Goal: Task Accomplishment & Management: Use online tool/utility

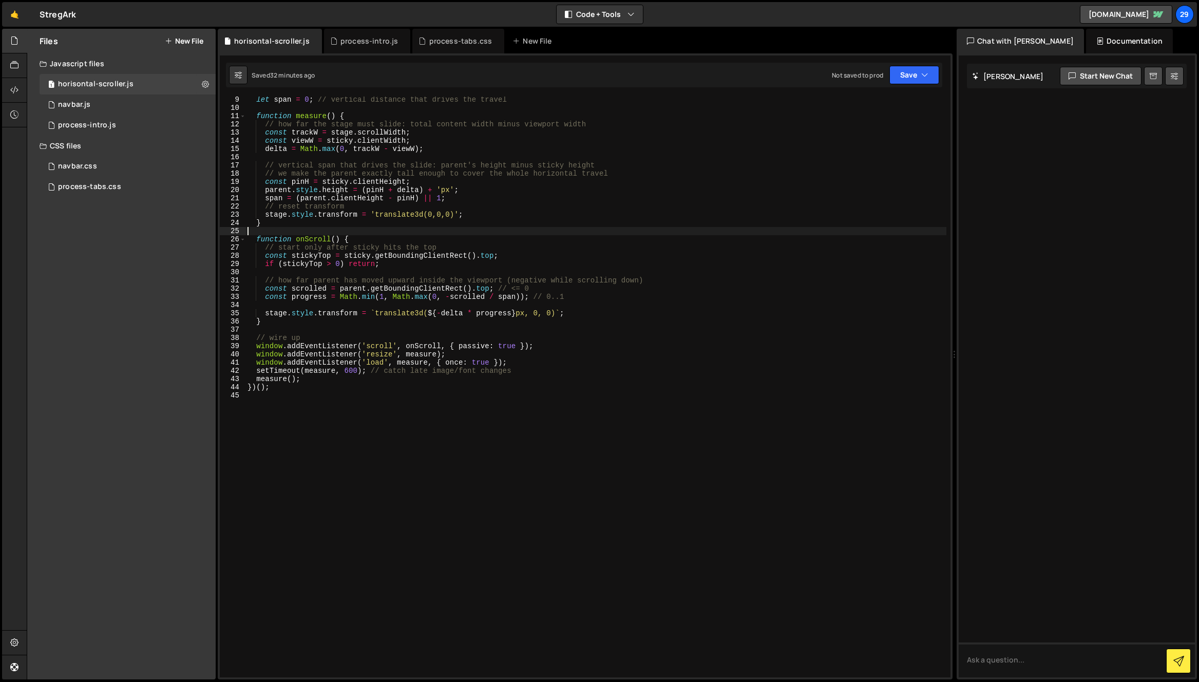
scroll to position [67, 0]
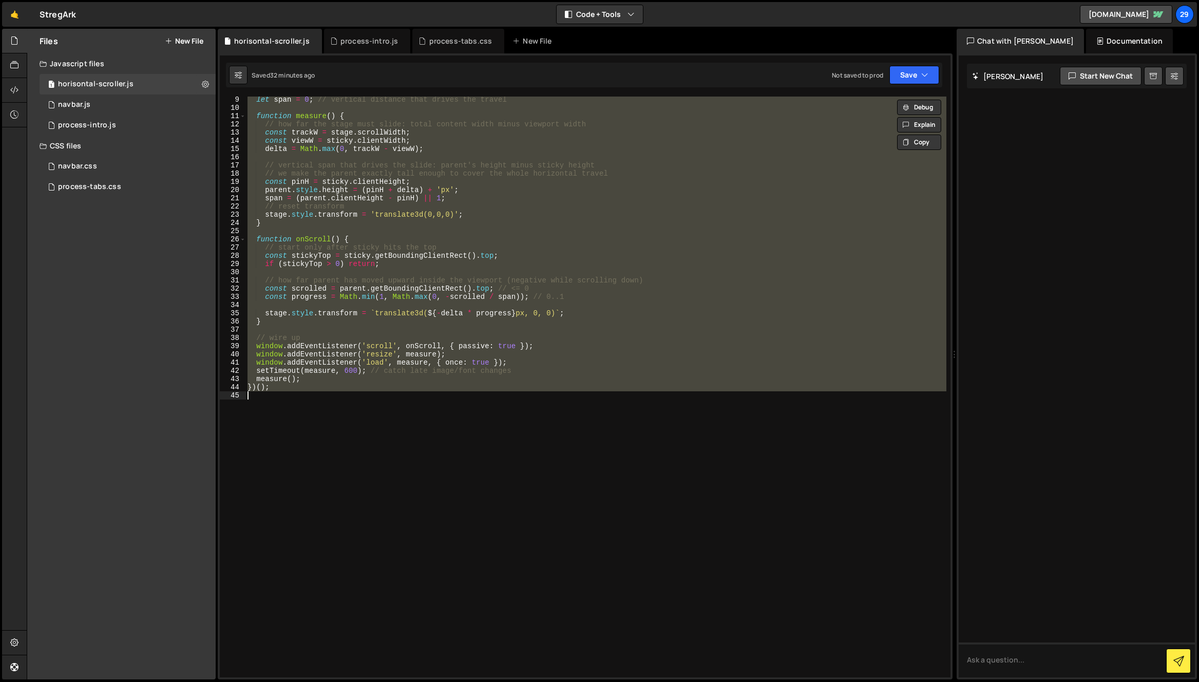
type textarea "})();"
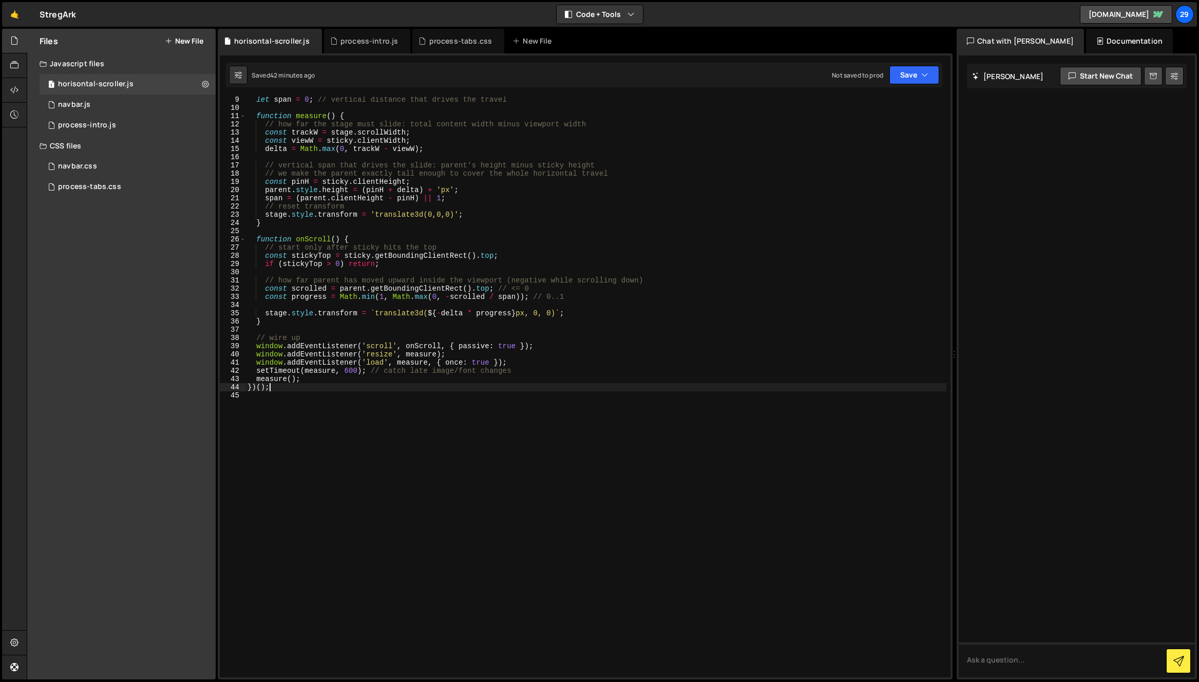
click at [477, 229] on div "let span = 0 ; // vertical distance that drives the travel function measure ( )…" at bounding box center [595, 394] width 701 height 597
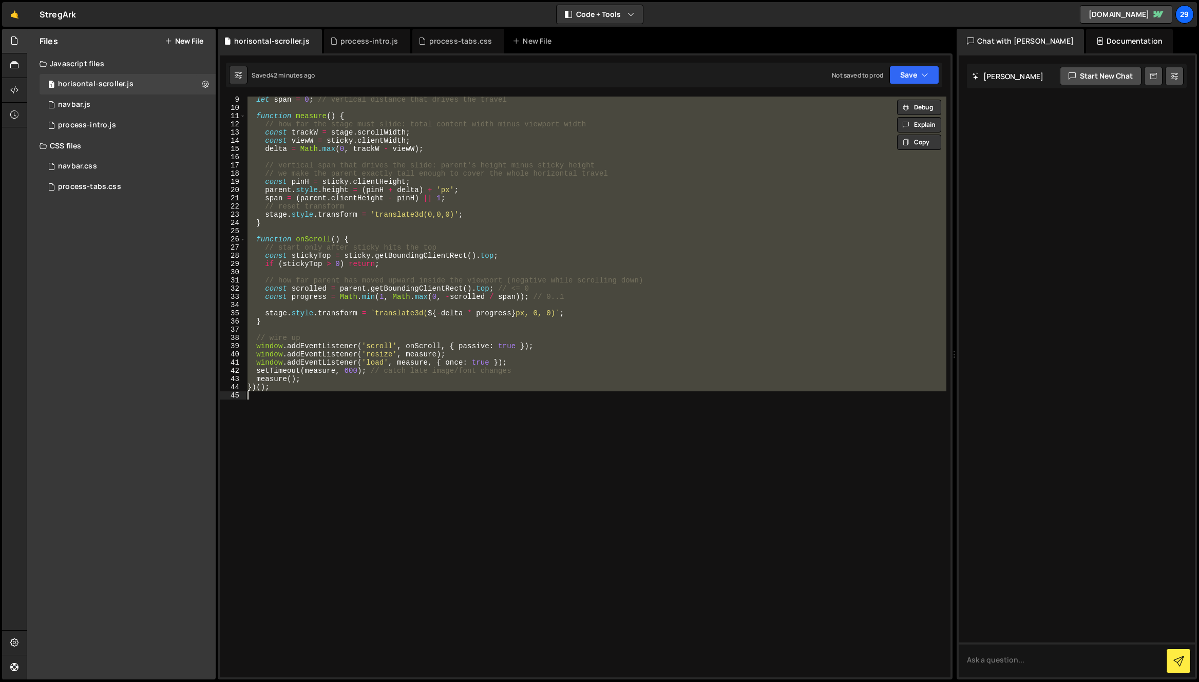
paste textarea
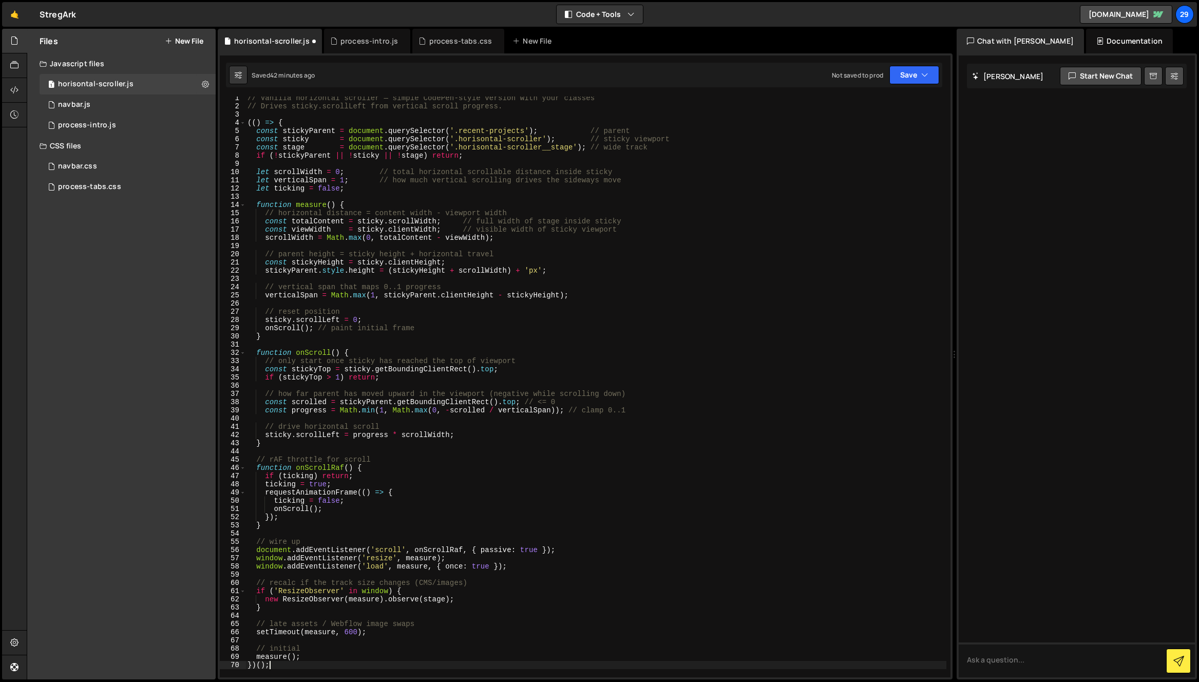
scroll to position [0, 0]
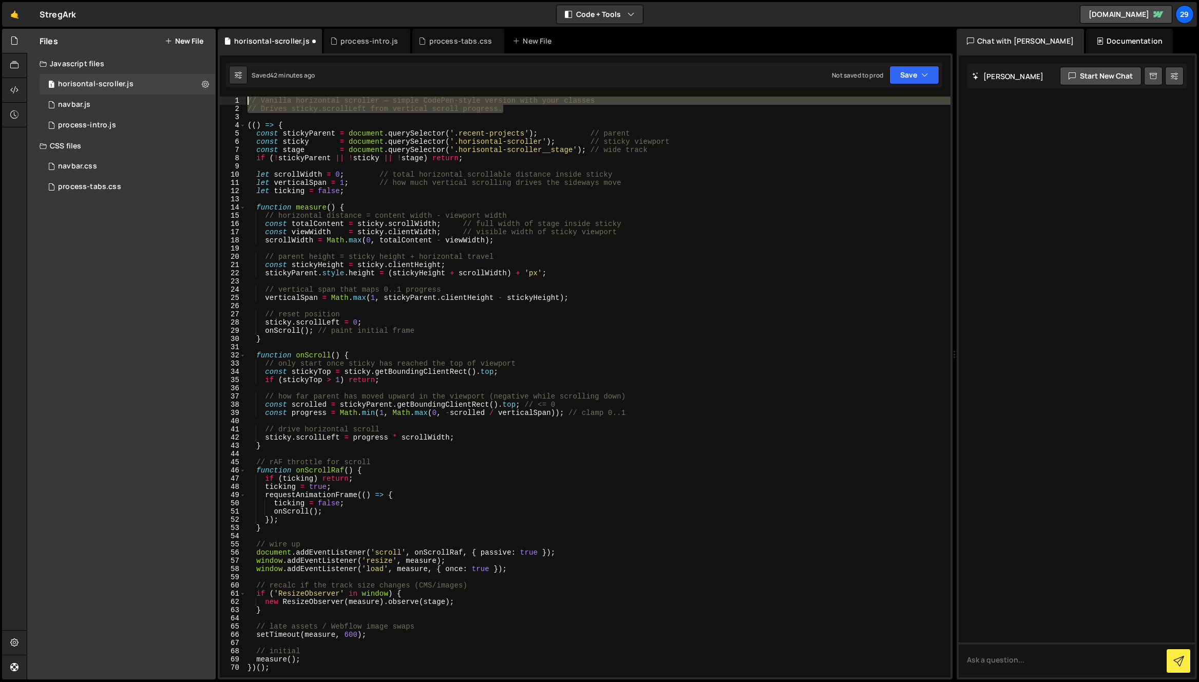
drag, startPoint x: 520, startPoint y: 111, endPoint x: 217, endPoint y: 101, distance: 303.1
click at [218, 101] on div "1 2 3 4 5 6 7 8 9 10 11 12 13 14 15 16 17 18 19 20 21 22 23 24 25 26 27 28 29 3…" at bounding box center [585, 366] width 735 height 626
drag, startPoint x: 280, startPoint y: 108, endPoint x: 285, endPoint y: 107, distance: 5.7
click at [281, 108] on div "// Vanilla horizontal scroller — simple CodePen-style version with your classes…" at bounding box center [597, 387] width 705 height 581
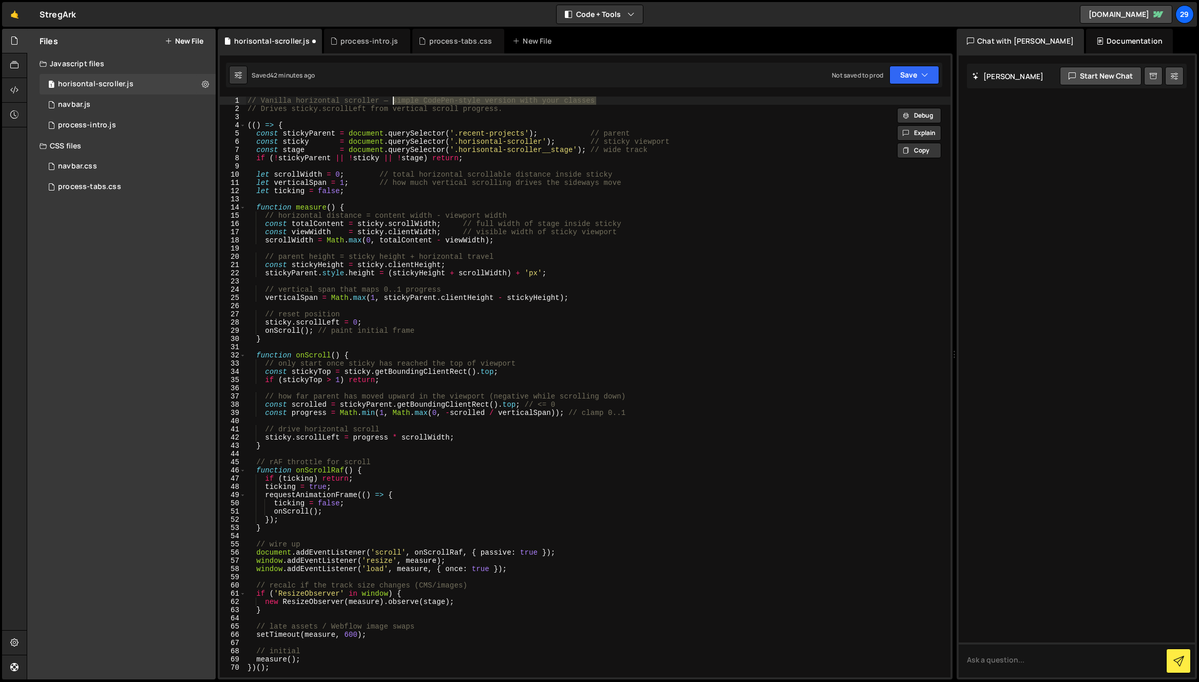
drag, startPoint x: 608, startPoint y: 101, endPoint x: 394, endPoint y: 98, distance: 214.7
click at [394, 98] on div "// Vanilla horizontal scroller — simple CodePen-style version with your classes…" at bounding box center [597, 395] width 705 height 597
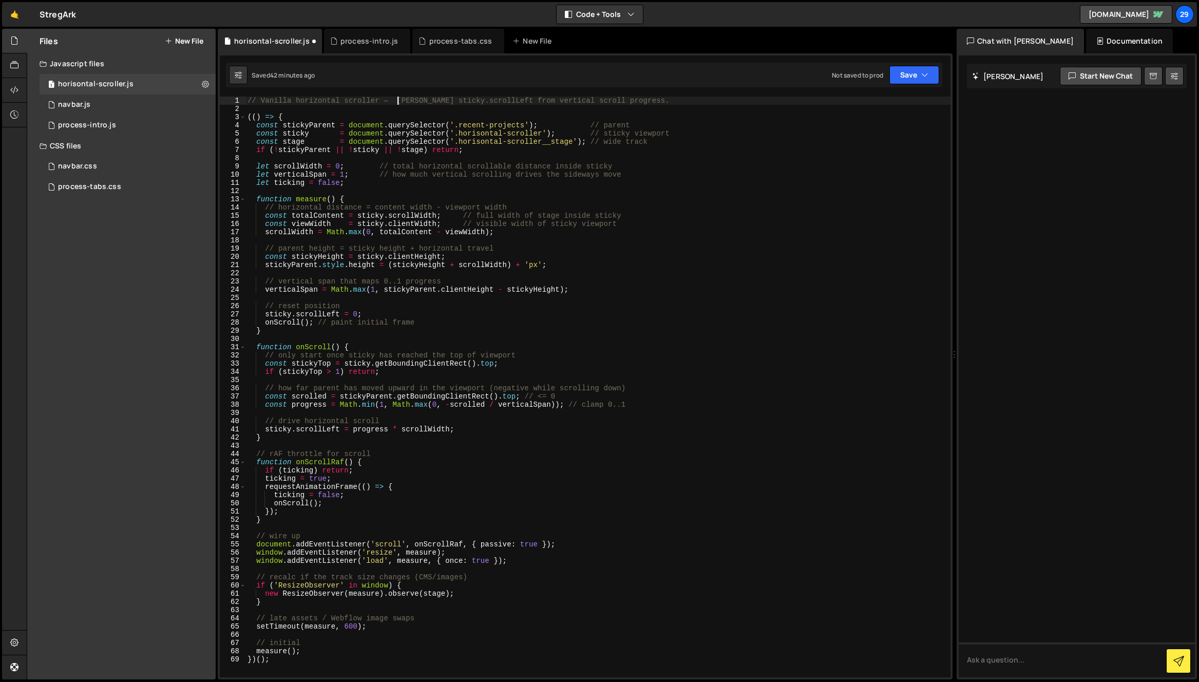
scroll to position [0, 11]
click at [338, 129] on div "// Vanilla horizontal scroller — drives sticky.scrollLeft from vertical scroll …" at bounding box center [597, 395] width 705 height 597
click at [909, 74] on button "Save" at bounding box center [914, 75] width 50 height 18
click at [861, 106] on div "Saved 43 minutes ago" at bounding box center [879, 111] width 107 height 12
click at [425, 245] on div "// Vanilla horizontal scroller — drives sticky.scrollLeft from vertical scroll …" at bounding box center [597, 395] width 705 height 597
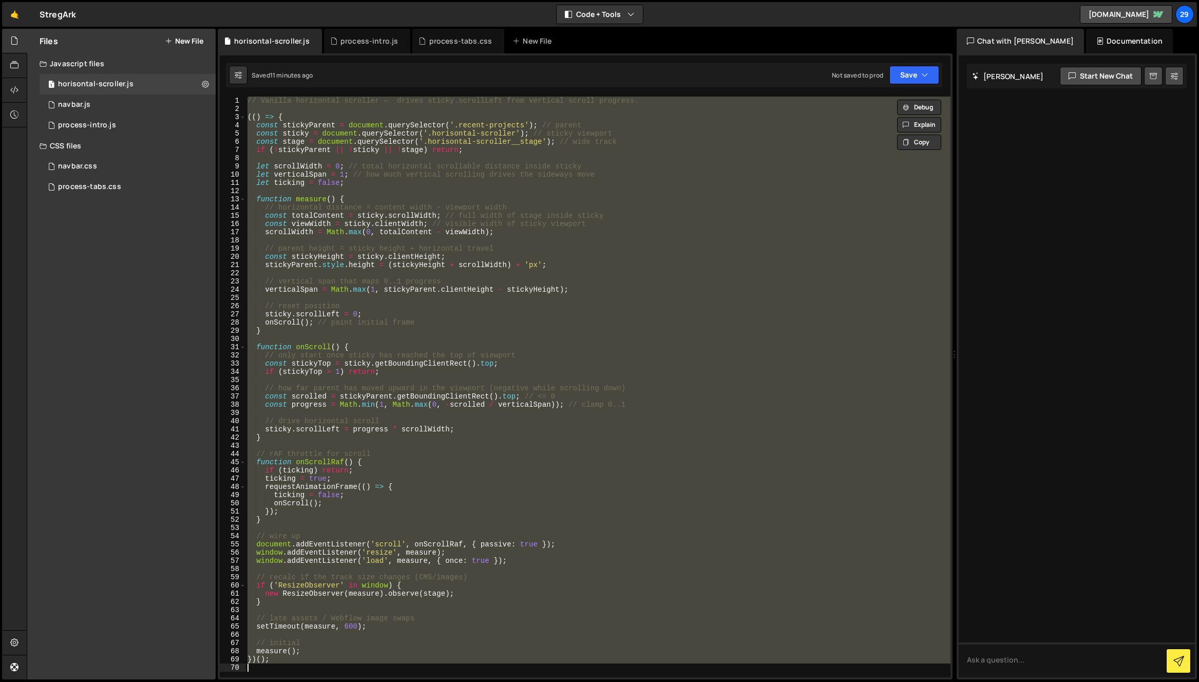
scroll to position [0, 1]
paste textarea
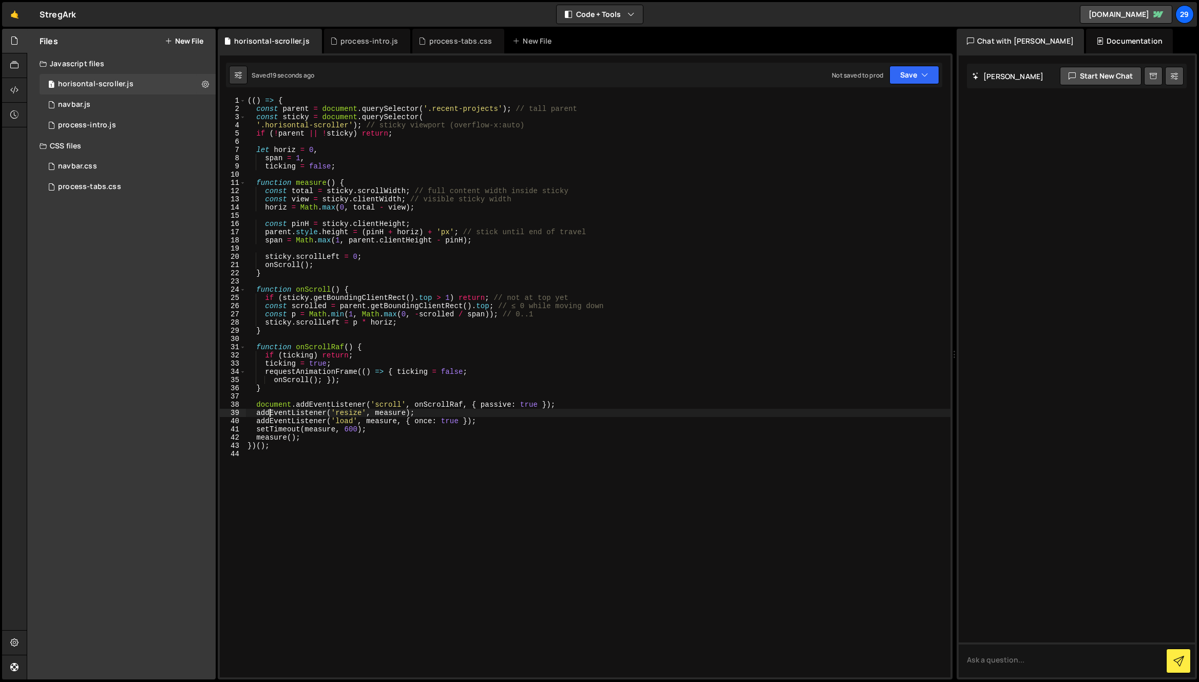
click at [404, 235] on div "(( ) => { const parent = document . querySelector ( '.recent-projects' ) ; // t…" at bounding box center [597, 395] width 705 height 597
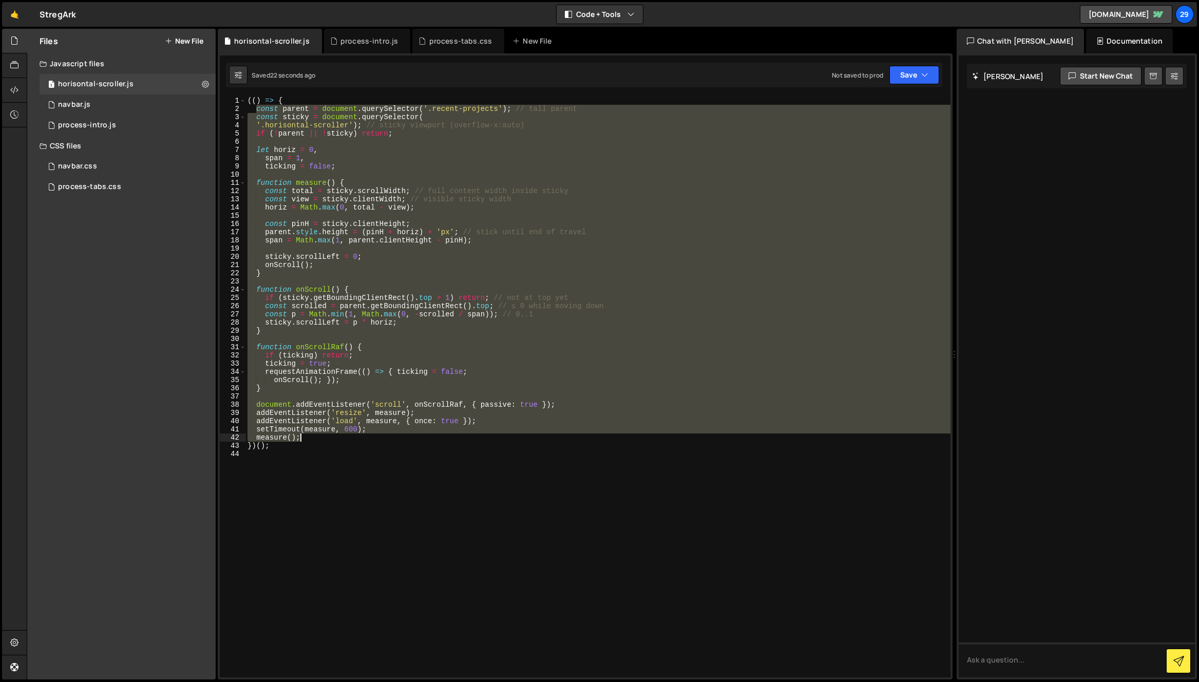
drag, startPoint x: 256, startPoint y: 109, endPoint x: 496, endPoint y: 439, distance: 407.6
click at [496, 439] on div "(( ) => { const parent = document . querySelector ( '.recent-projects' ) ; // t…" at bounding box center [597, 395] width 705 height 597
paste textarea "}"
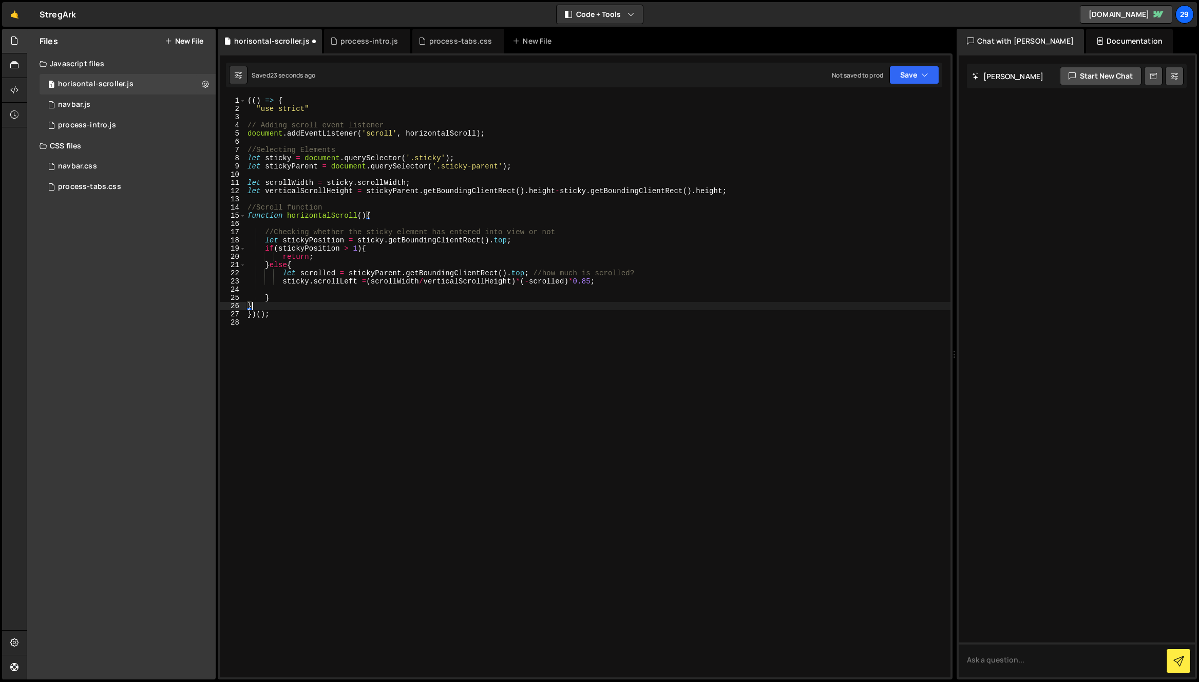
scroll to position [0, 0]
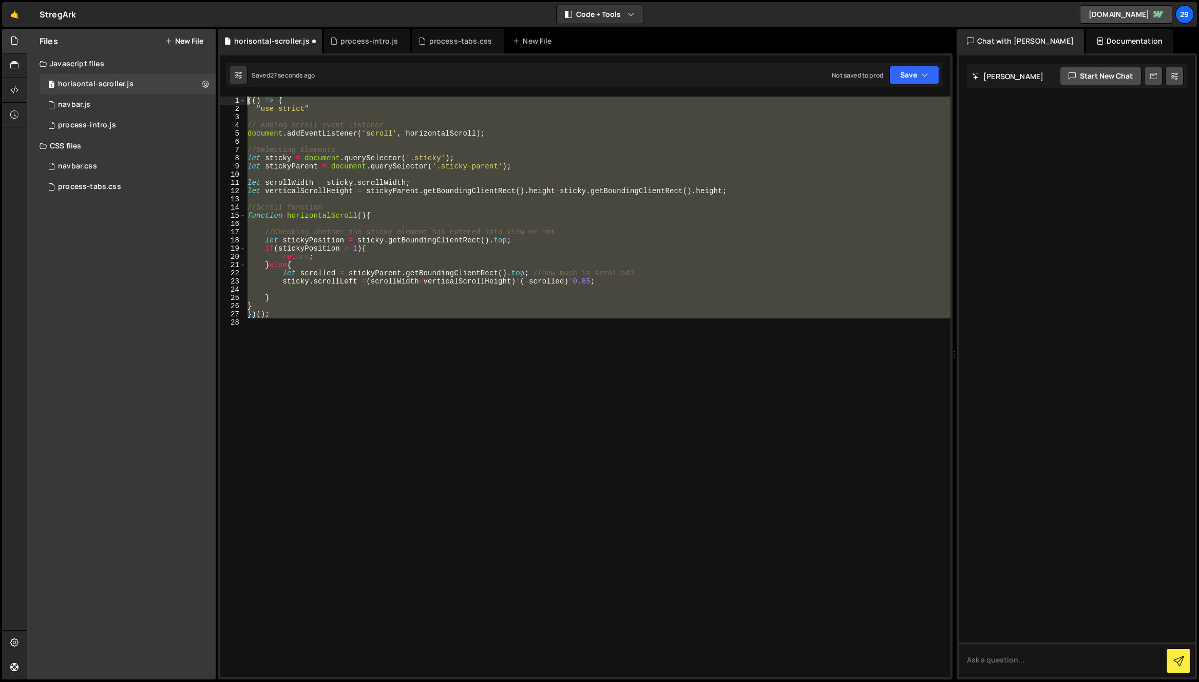
drag, startPoint x: 276, startPoint y: 333, endPoint x: 187, endPoint y: 27, distance: 318.7
click at [187, 27] on div "Hold on a sec... Are you certain you wish to leave this page? Any changes you'v…" at bounding box center [599, 341] width 1199 height 682
paste textarea "}"
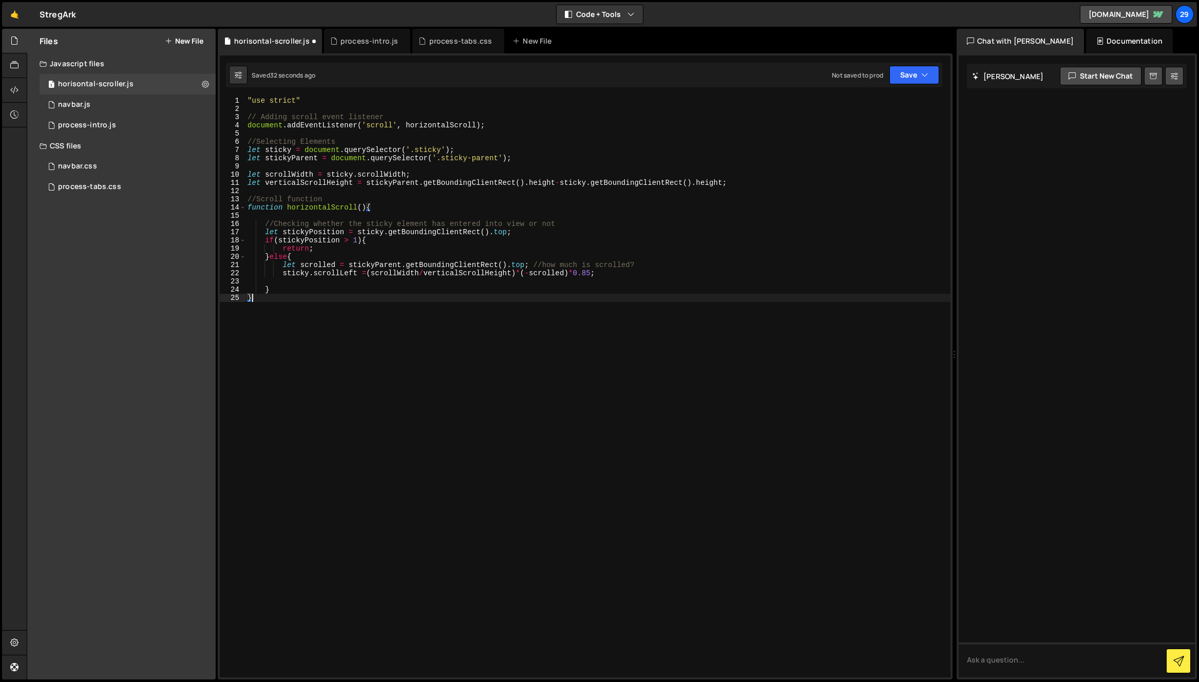
click at [427, 149] on div ""use strict" // Adding scroll event listener document . addEventListener ( 'scr…" at bounding box center [597, 395] width 705 height 597
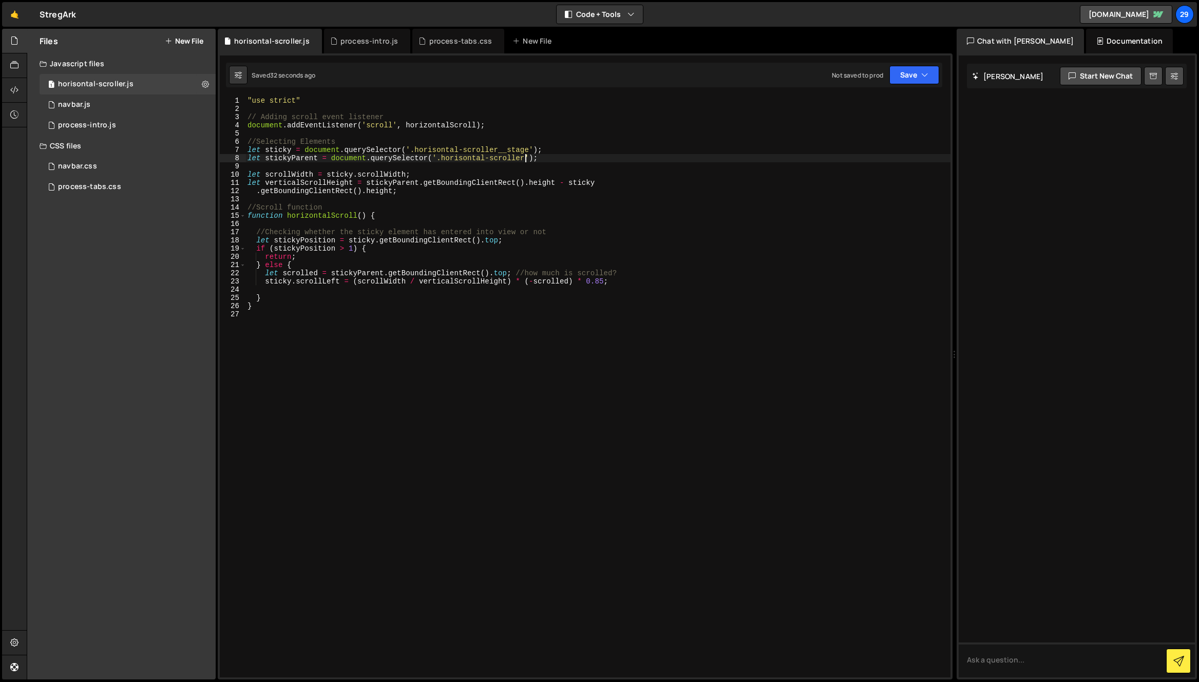
click at [491, 125] on div ""use strict" // Adding scroll event listener document . addEventListener ( 'scr…" at bounding box center [597, 395] width 705 height 597
type textarea "document.addEventListener('scroll', horizontalScroll);"
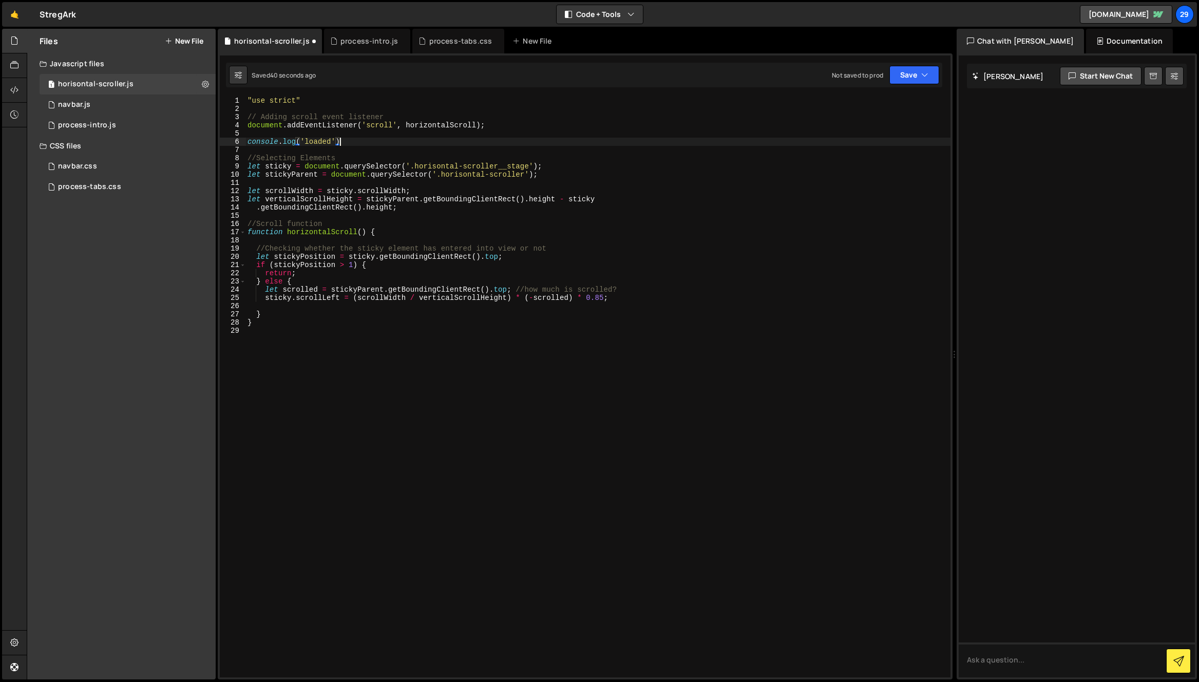
scroll to position [0, 6]
type textarea "console.log('loaded');"
drag, startPoint x: 359, startPoint y: 141, endPoint x: 236, endPoint y: 140, distance: 122.7
click at [236, 140] on div "console.log('loaded'); 1 2 3 4 5 6 7 8 9 10 11 12 13 14 15 16 17 18 19 20 21 22…" at bounding box center [585, 387] width 731 height 581
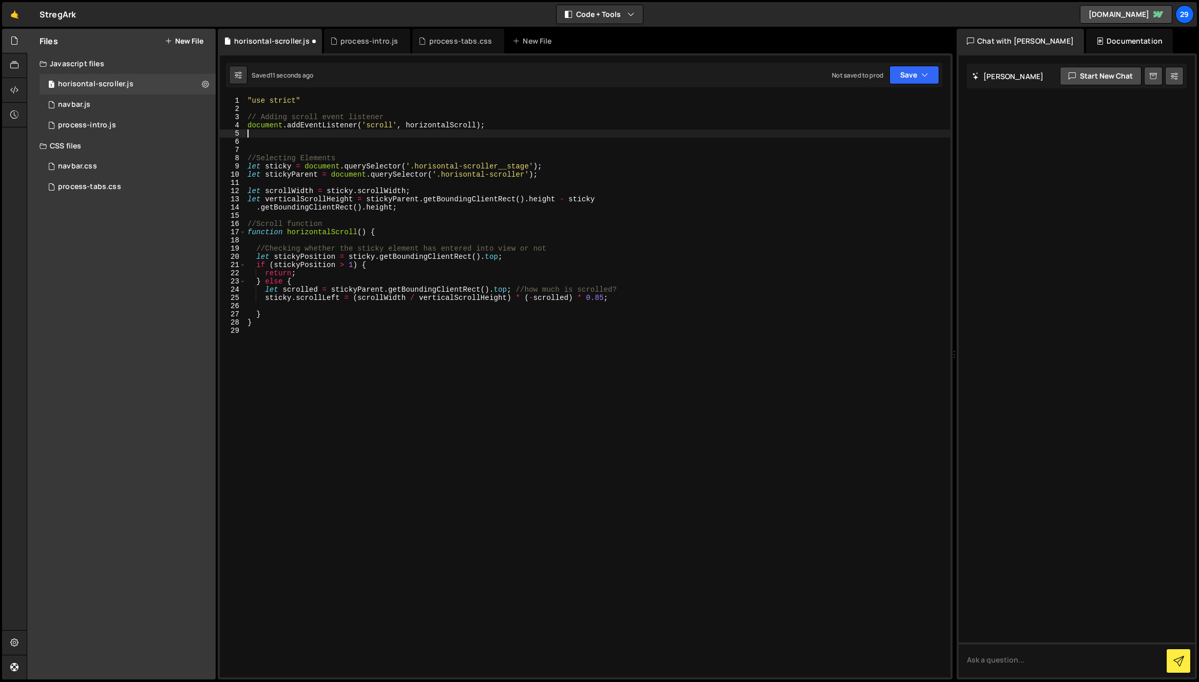
type textarea "document.addEventListener('scroll', horizontalScroll);"
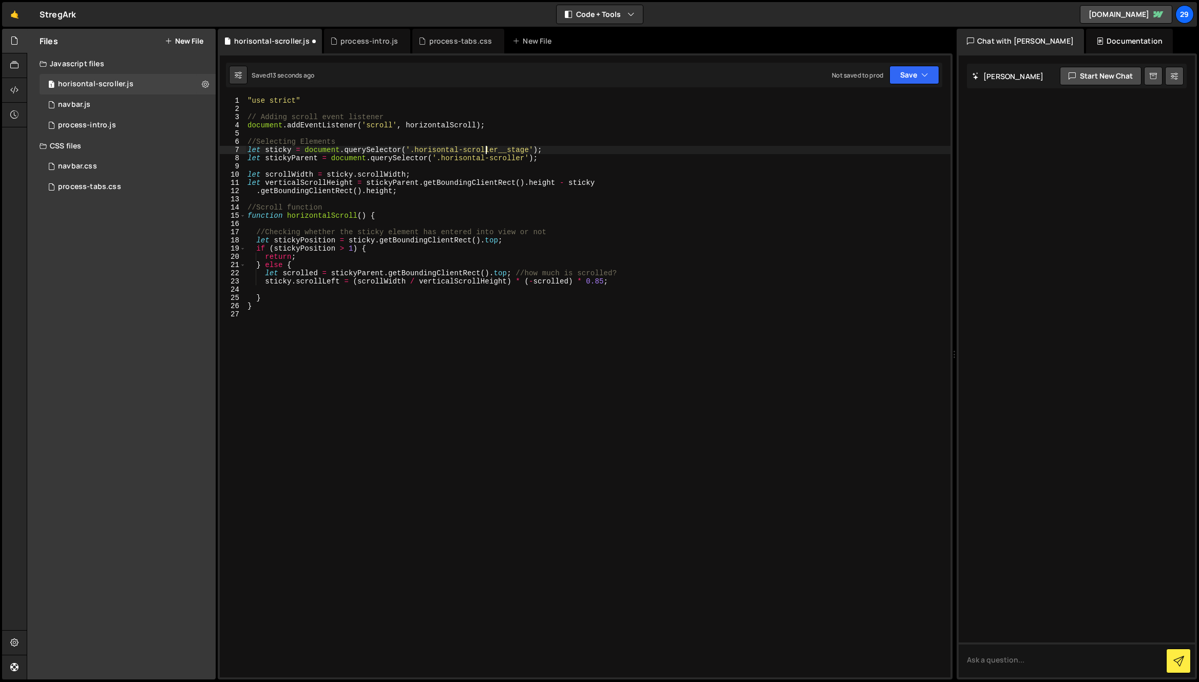
type textarea "let stickyParent = document.querySelector('.horisontal-scroller');"
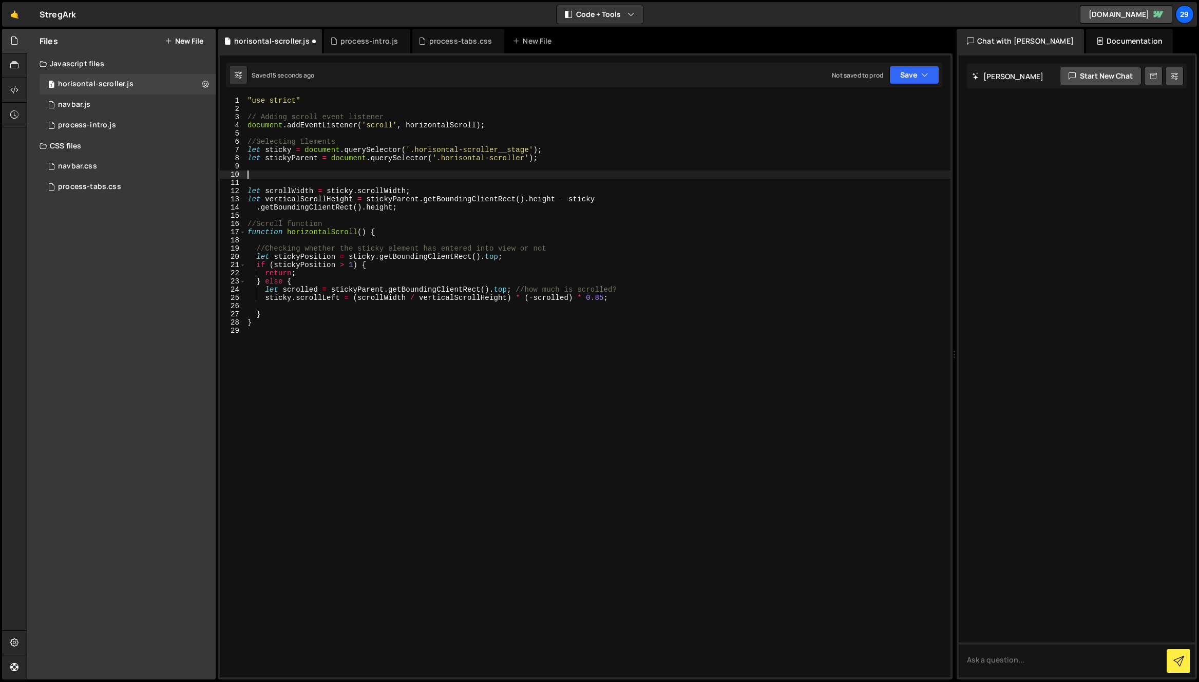
paste textarea "console.log('loaded');"
click at [318, 177] on div ""use strict" // Adding scroll event listener document . addEventListener ( 'scr…" at bounding box center [597, 395] width 705 height 597
click at [391, 231] on div ""use strict" // Adding scroll event listener document . addEventListener ( 'scr…" at bounding box center [597, 395] width 705 height 597
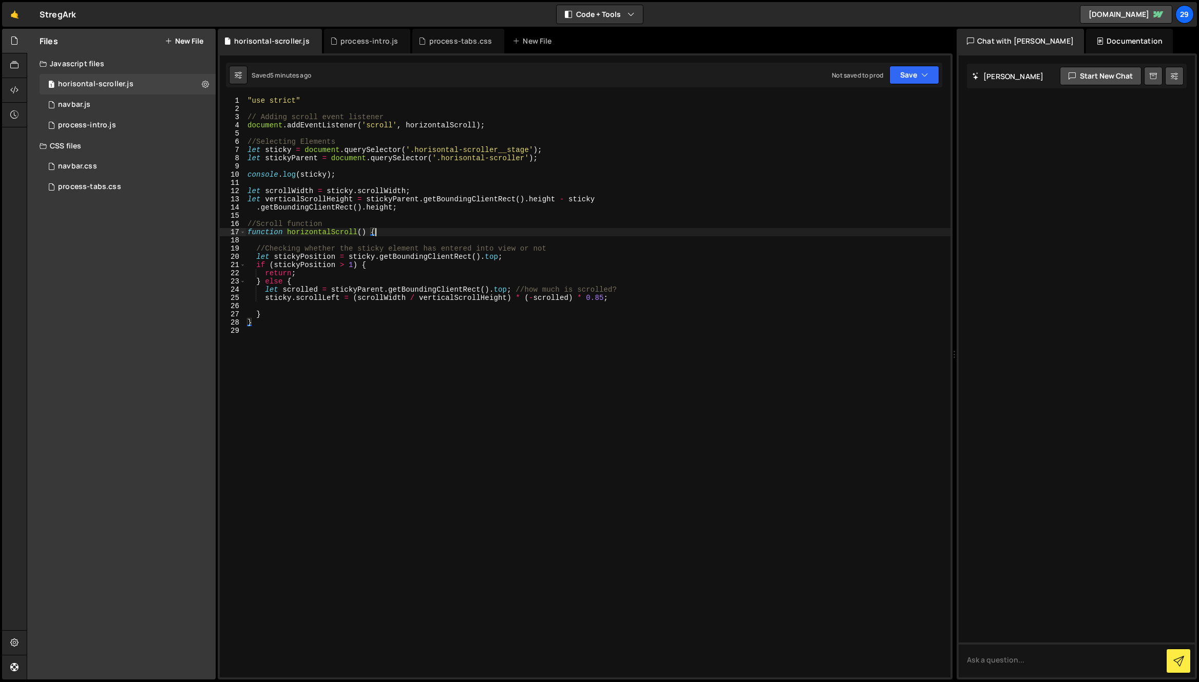
type textarea "function horizontalScroll() {"
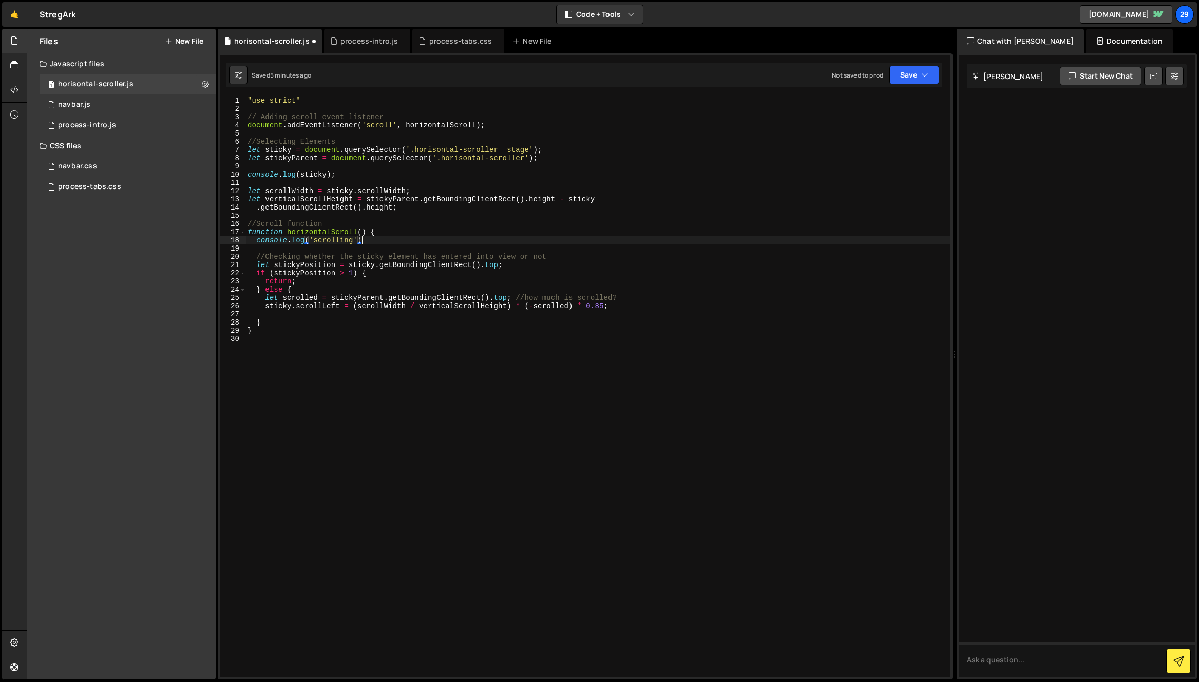
scroll to position [0, 8]
click at [528, 148] on div ""use strict" // Adding scroll event listener document . addEventListener ( 'scr…" at bounding box center [597, 395] width 705 height 597
drag, startPoint x: 525, startPoint y: 158, endPoint x: 443, endPoint y: 159, distance: 82.2
click at [443, 159] on div ""use strict" // Adding scroll event listener document . addEventListener ( 'scr…" at bounding box center [597, 395] width 705 height 597
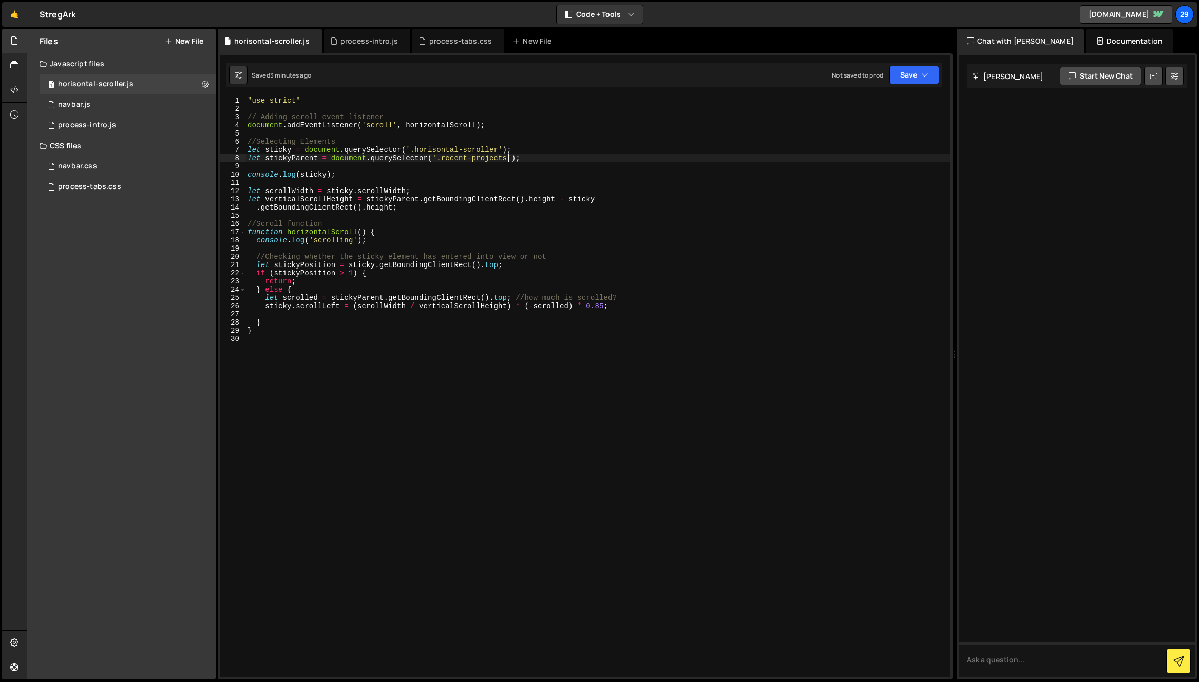
click at [500, 149] on div ""use strict" // Adding scroll event listener document . addEventListener ( 'scr…" at bounding box center [597, 395] width 705 height 597
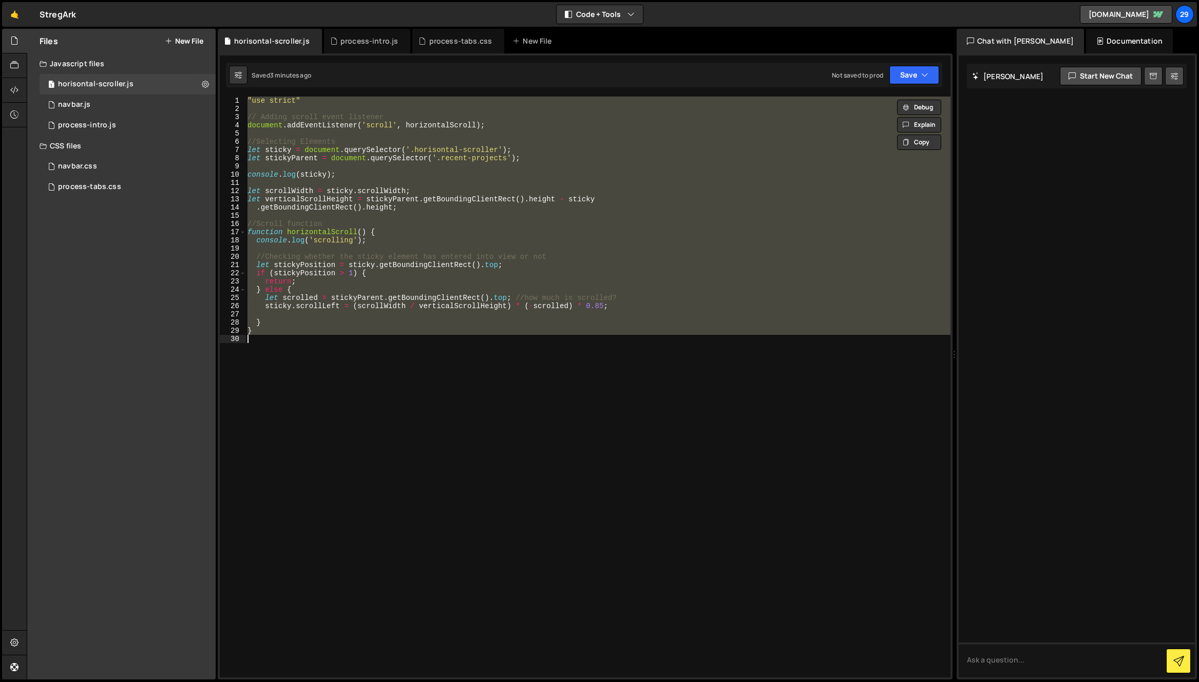
paste textarea ")();"
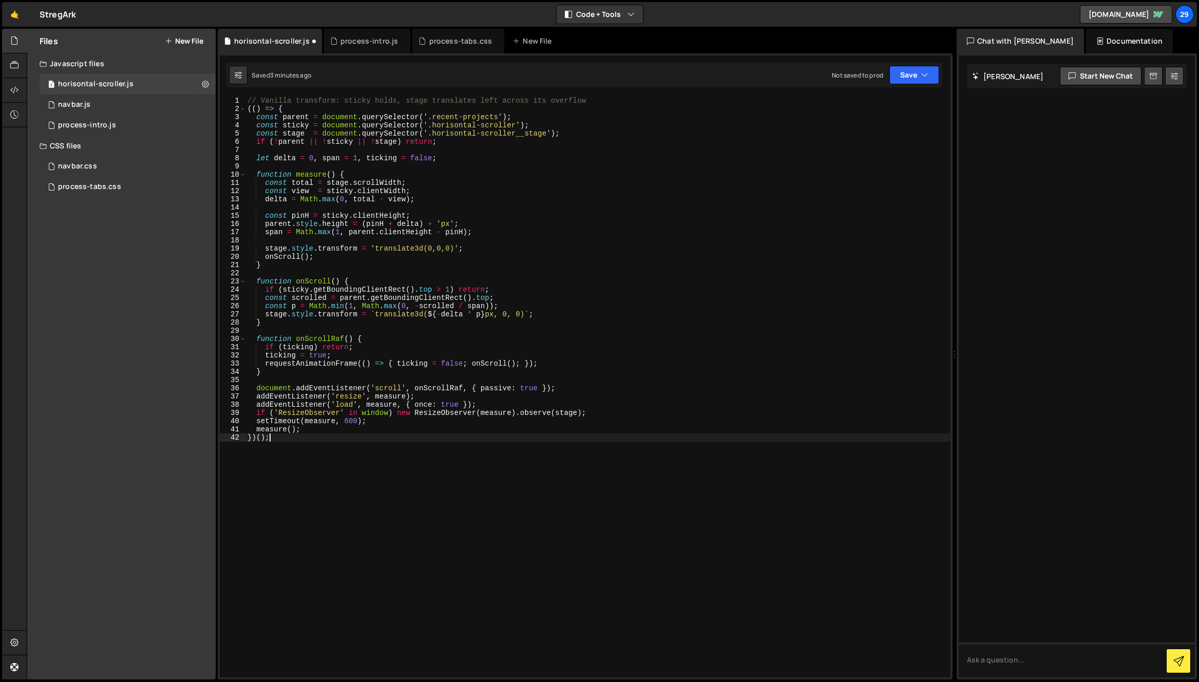
type textarea "if ('ResizeObserver' in window) new ResizeObserver(measure).observe(stage);"
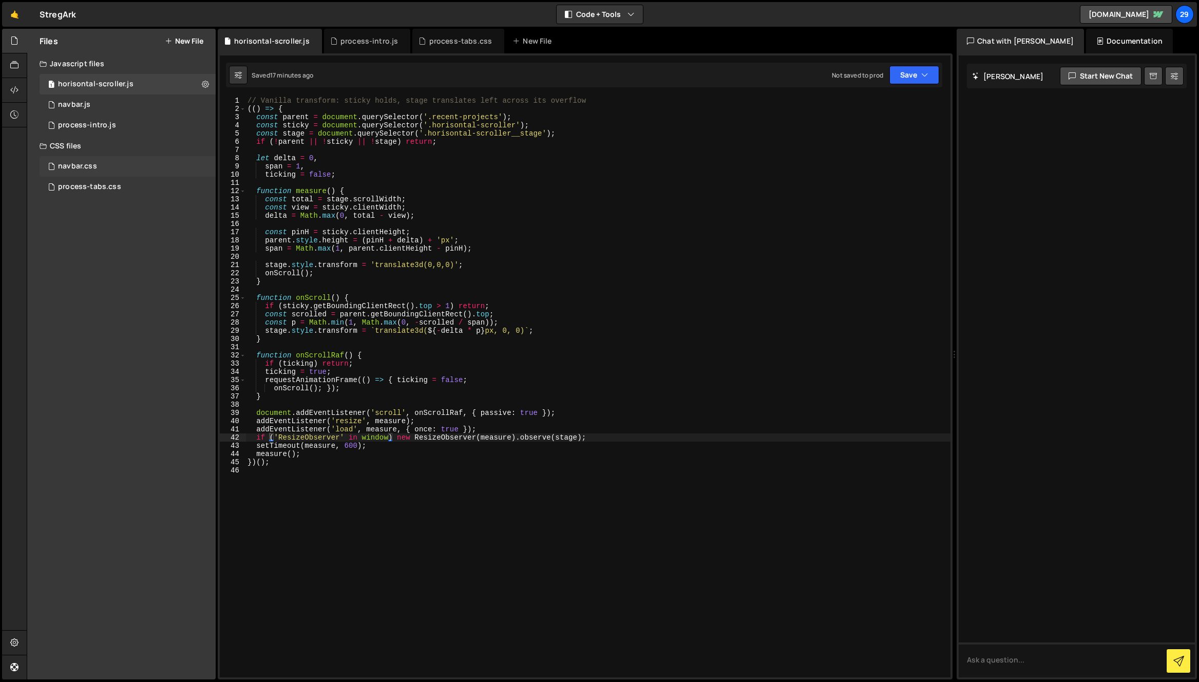
click at [72, 165] on div "navbar.css" at bounding box center [77, 166] width 39 height 9
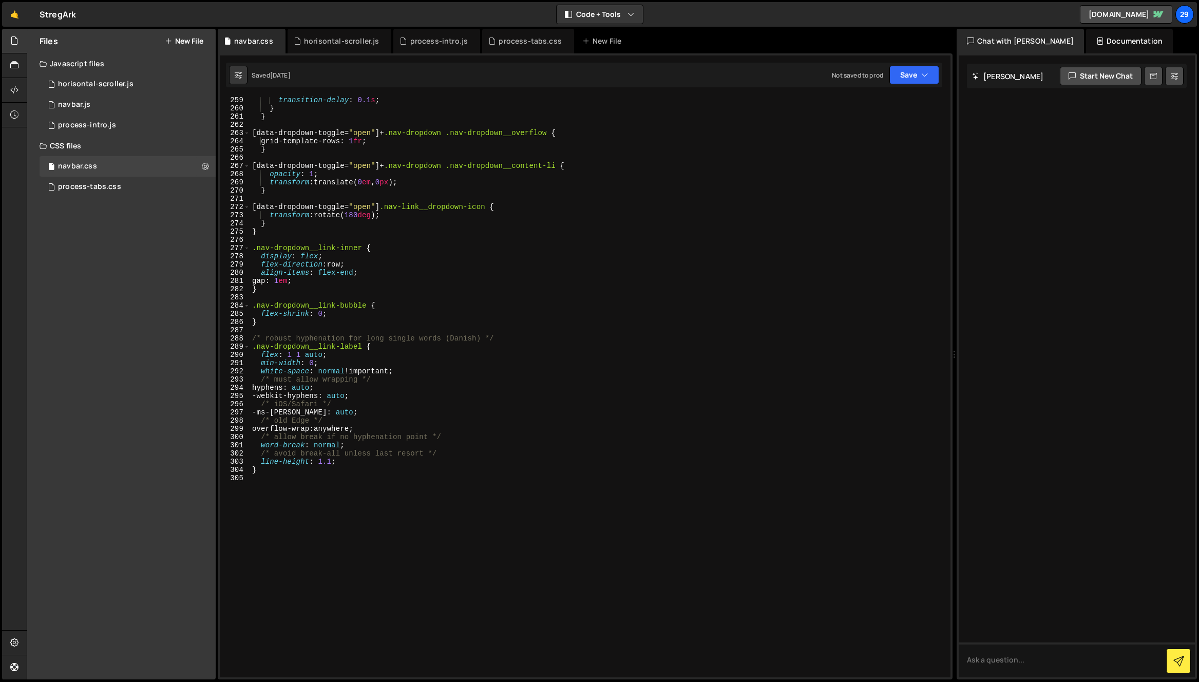
scroll to position [2130, 0]
type textarea "}"
click at [403, 227] on div "transition-delay : 0.1 s ; } } [ data-dropdown-toggle = " open " ]+ .nav-dropdo…" at bounding box center [598, 394] width 696 height 597
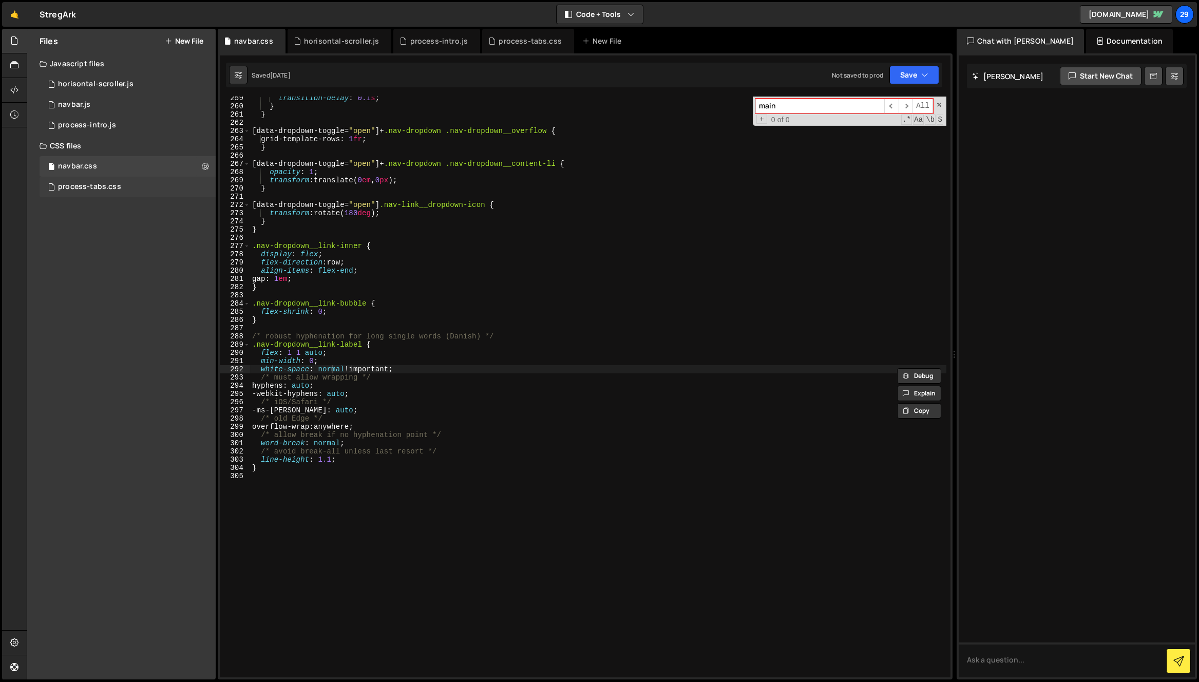
type input "main"
click at [98, 188] on div "process-tabs.css" at bounding box center [89, 186] width 63 height 9
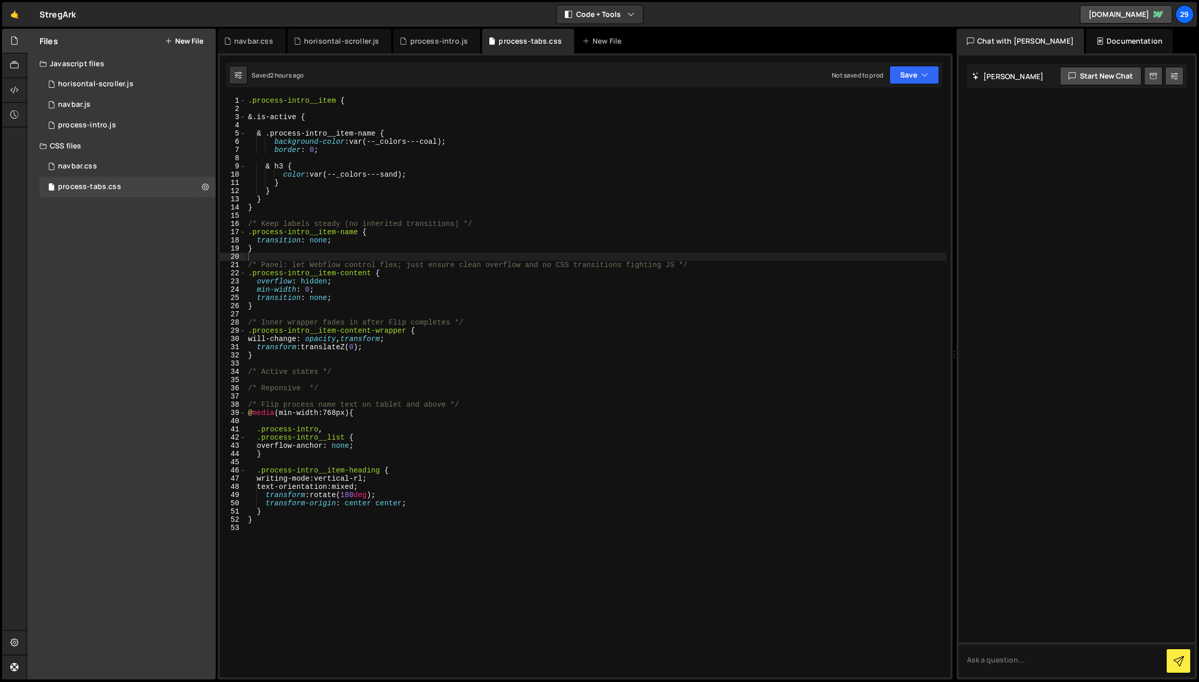
type textarea ".process-intro__item-name {"
click at [437, 233] on div ".process-intro__item { &.is-active { & .process-intro__item-name { background-c…" at bounding box center [596, 395] width 700 height 597
click at [325, 40] on div "horisontal-scroller.js" at bounding box center [341, 41] width 75 height 10
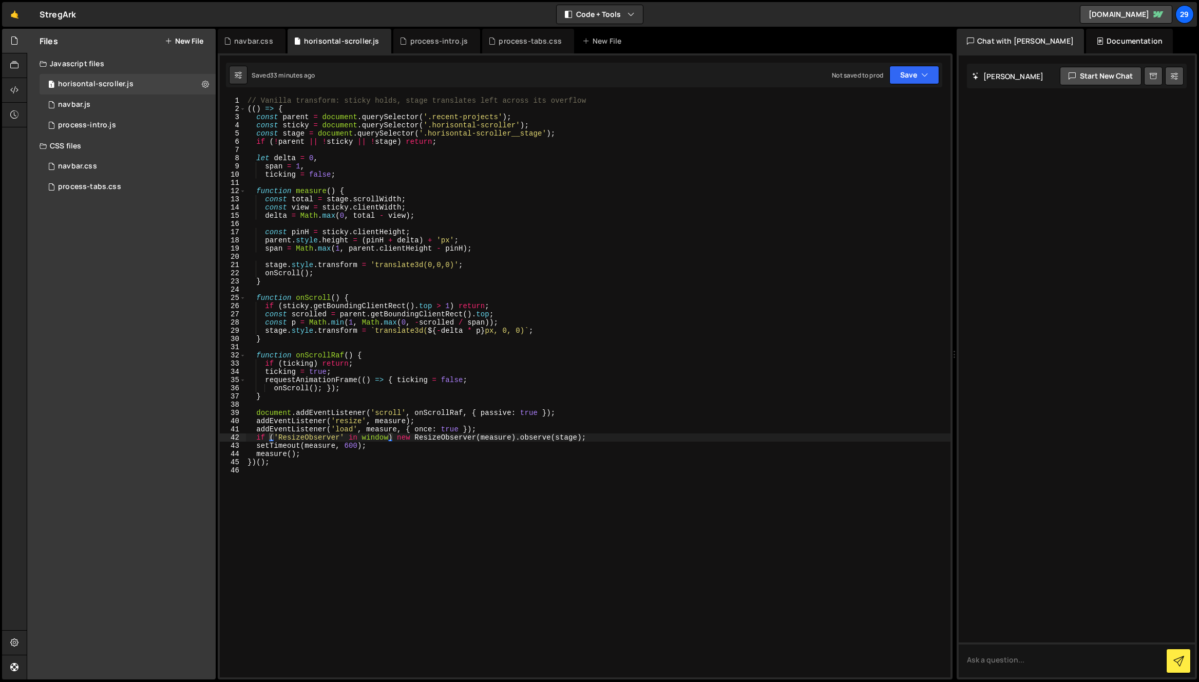
click at [367, 292] on div "// Vanilla transform: sticky holds, stage translates left across its overflow (…" at bounding box center [597, 395] width 705 height 597
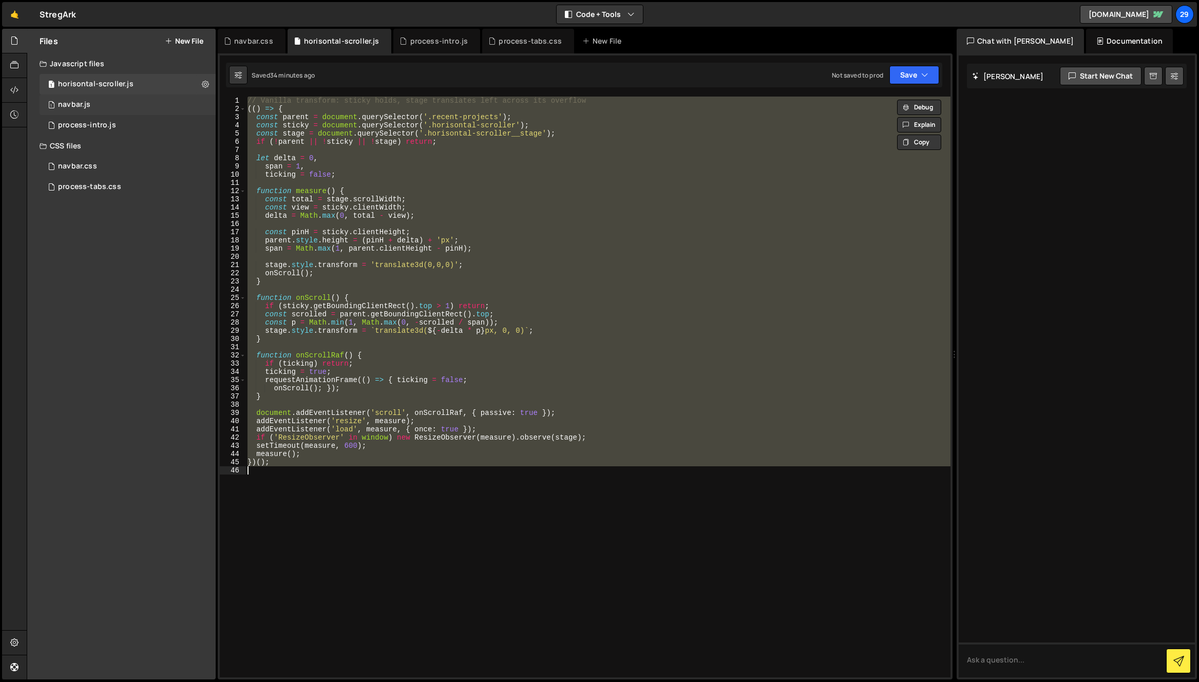
click at [82, 101] on div "navbar.js" at bounding box center [74, 104] width 32 height 9
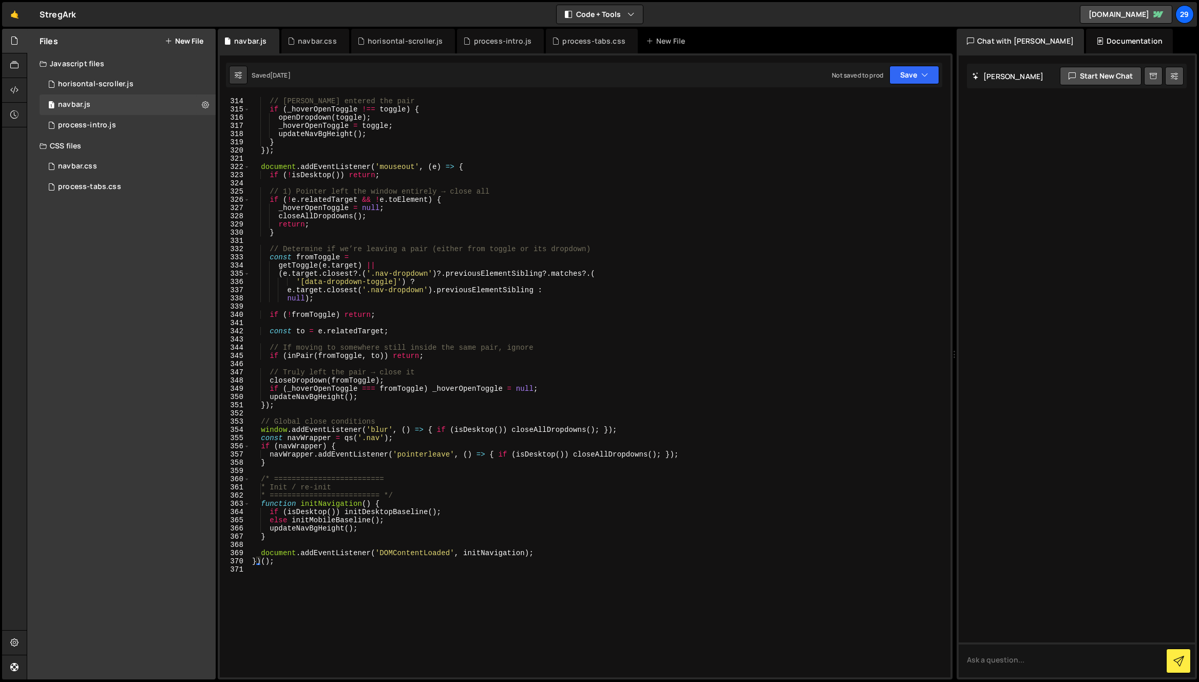
scroll to position [2572, 0]
click at [404, 41] on div "horisontal-scroller.js" at bounding box center [405, 41] width 75 height 10
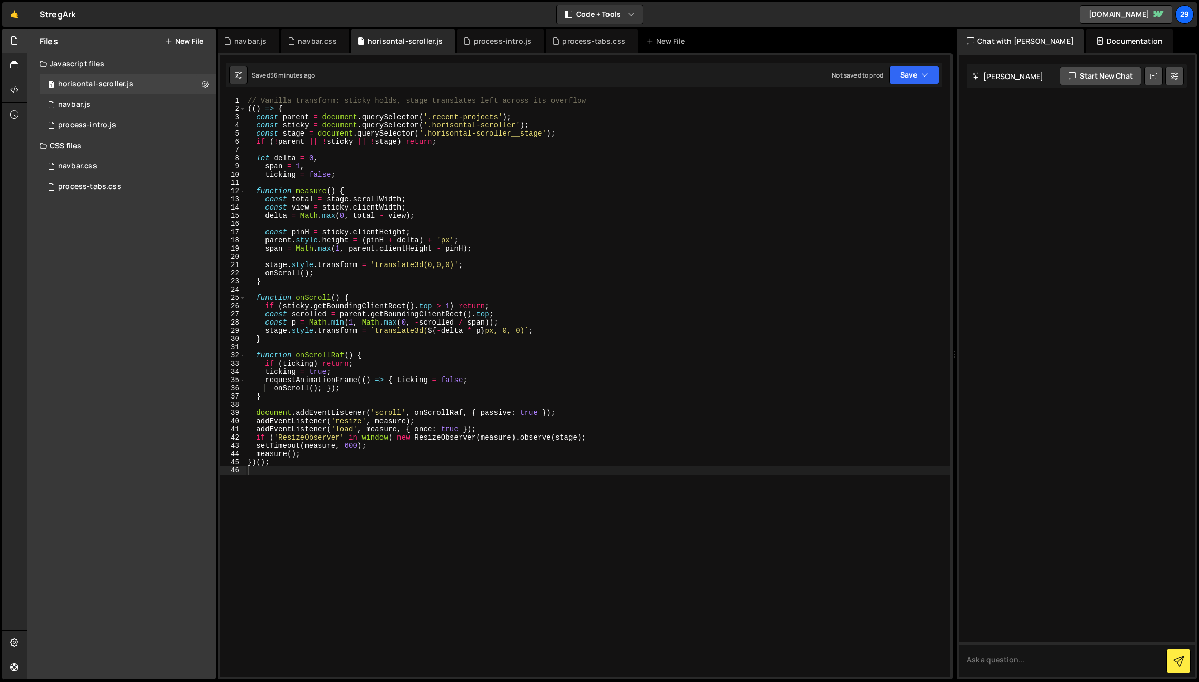
click at [375, 212] on div "// Vanilla transform: sticky holds, stage translates left across its overflow (…" at bounding box center [597, 395] width 705 height 597
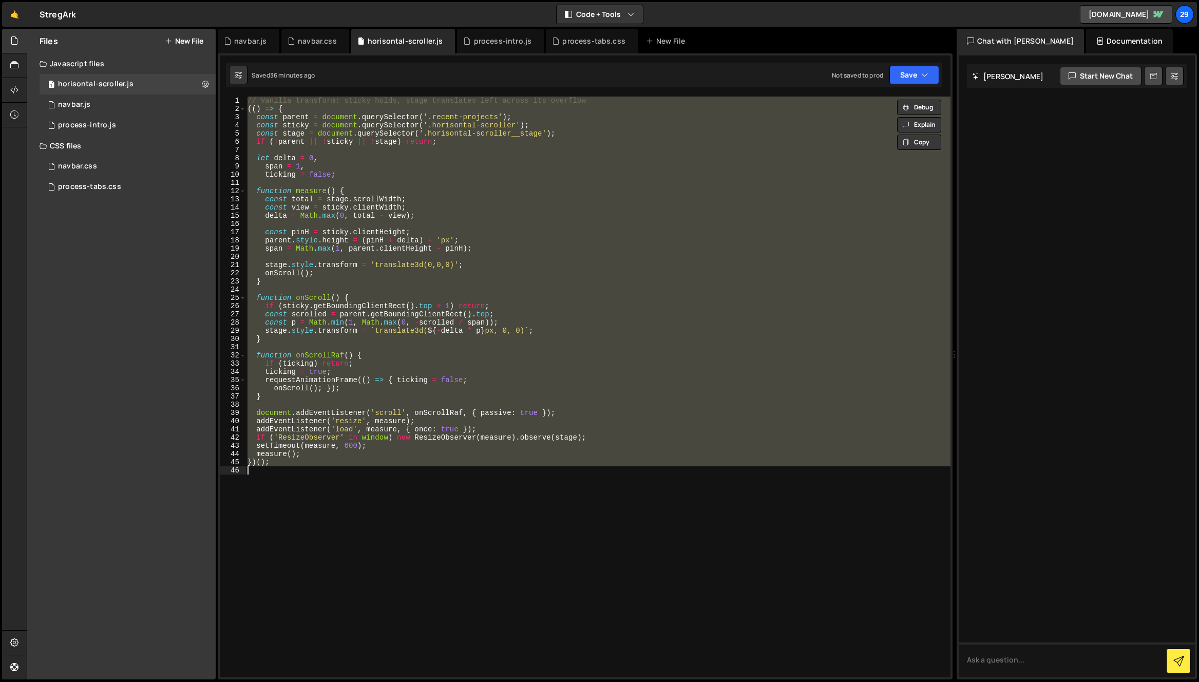
paste textarea
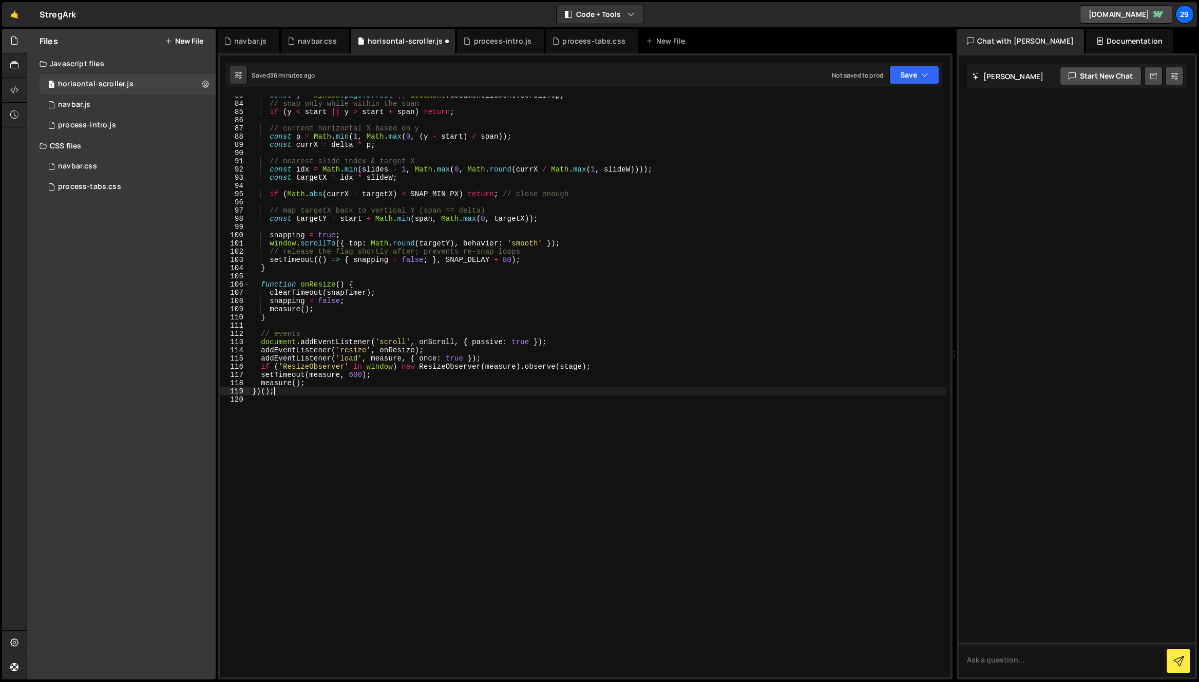
scroll to position [679, 0]
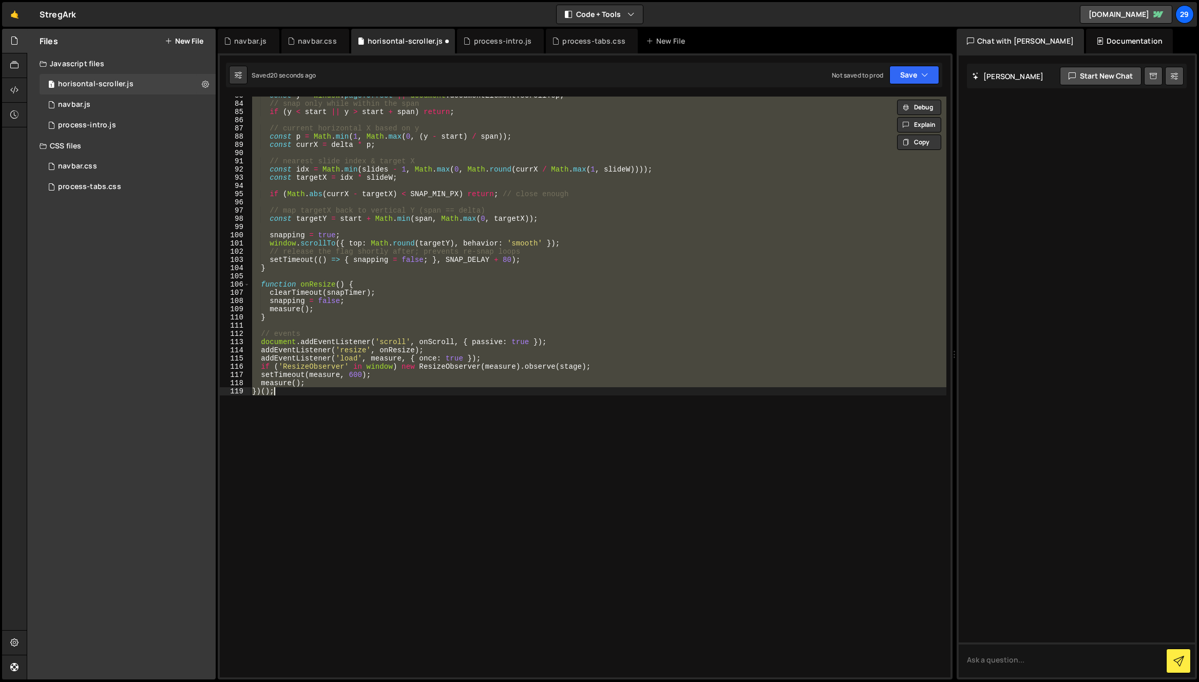
type textarea "})();"
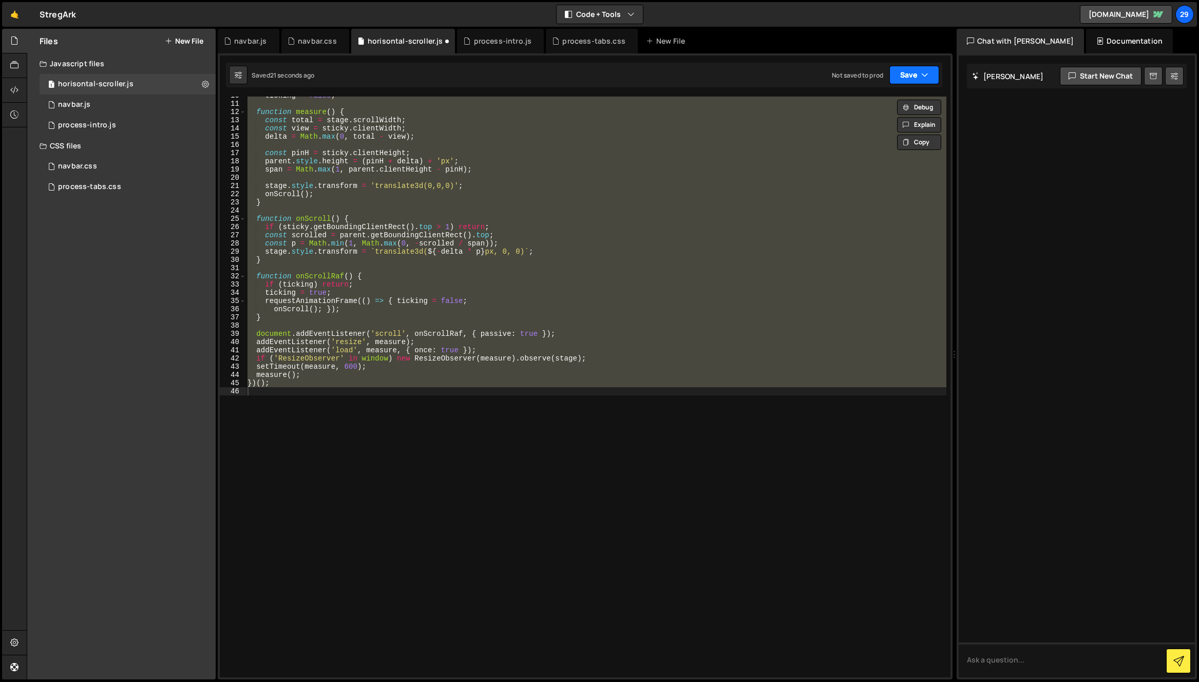
click at [907, 73] on button "Save" at bounding box center [914, 75] width 50 height 18
click at [851, 105] on div "Saved 21 seconds ago" at bounding box center [879, 111] width 107 height 12
